Goal: Information Seeking & Learning: Learn about a topic

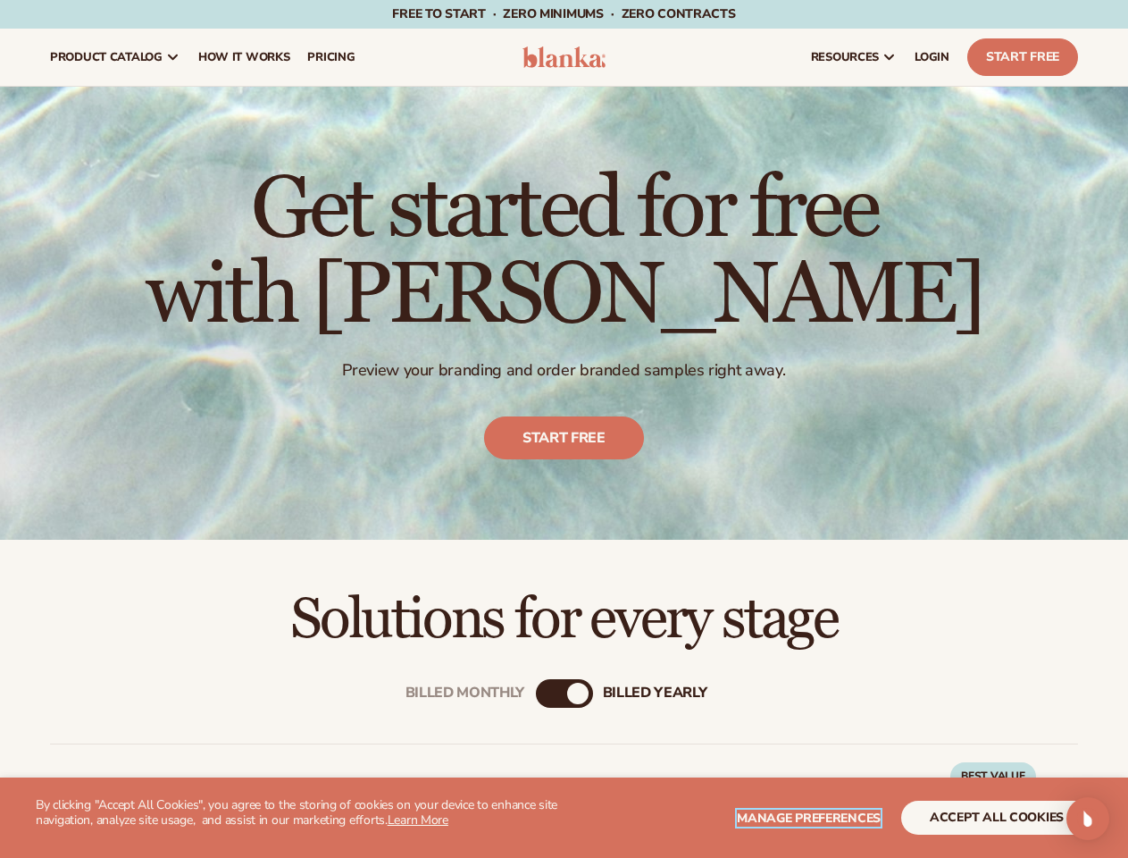
click at [810, 817] on span "Manage preferences" at bounding box center [809, 817] width 144 height 17
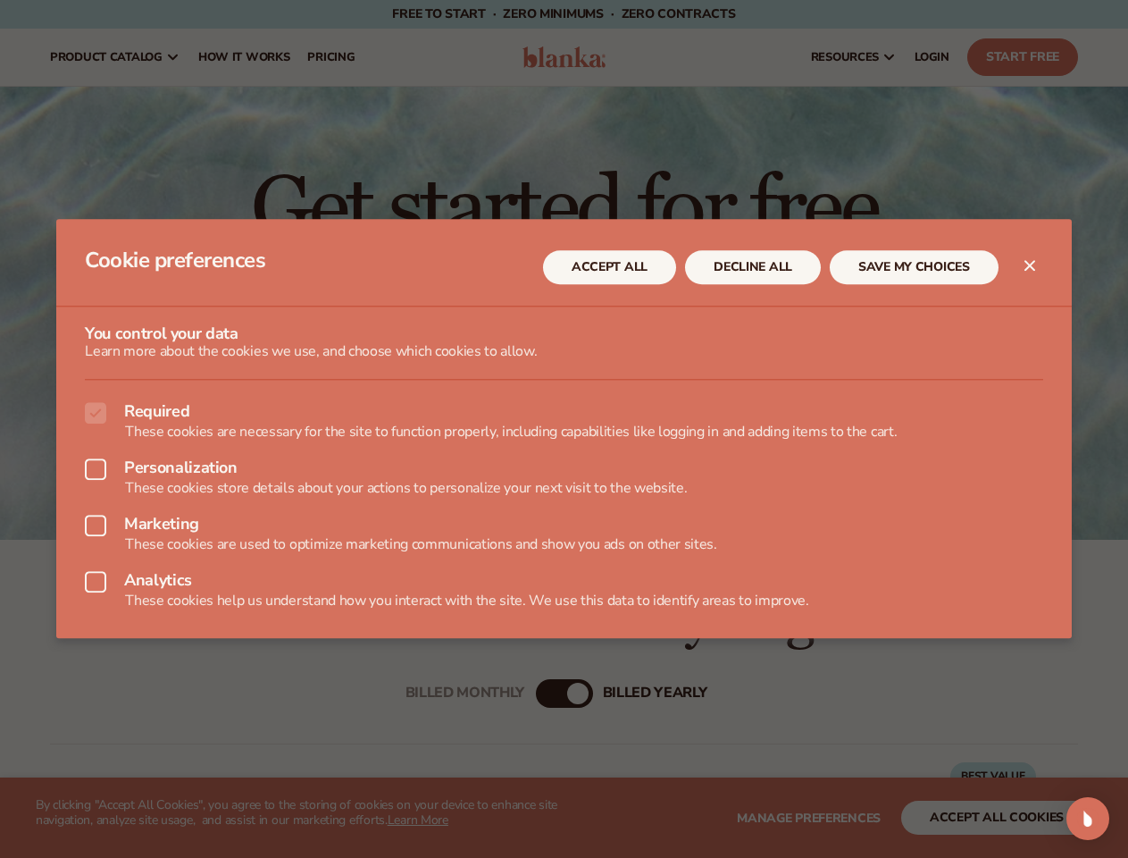
click at [997, 817] on div at bounding box center [564, 429] width 1128 height 858
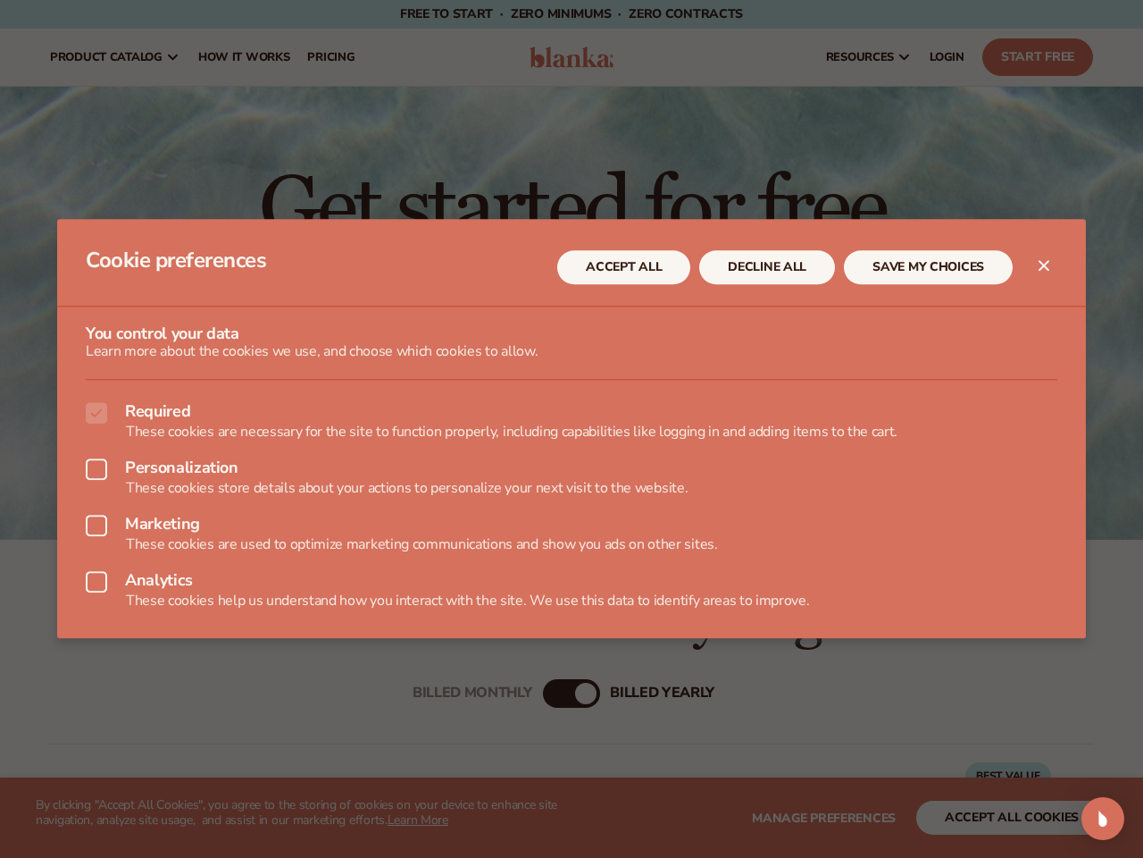
click at [547, 693] on div at bounding box center [571, 429] width 1143 height 858
click at [1088, 818] on div "Open Intercom Messenger" at bounding box center [1103, 818] width 43 height 43
